Goal: Task Accomplishment & Management: Complete application form

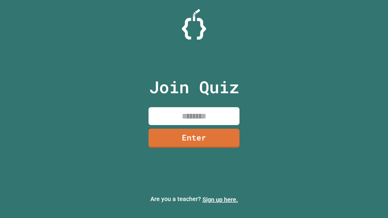
click at [220, 200] on link "Sign up here." at bounding box center [220, 199] width 35 height 7
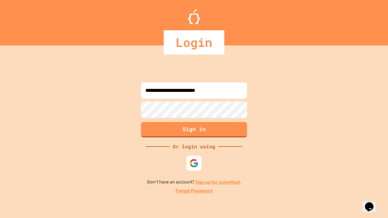
type input "**********"
